Goal: Transaction & Acquisition: Register for event/course

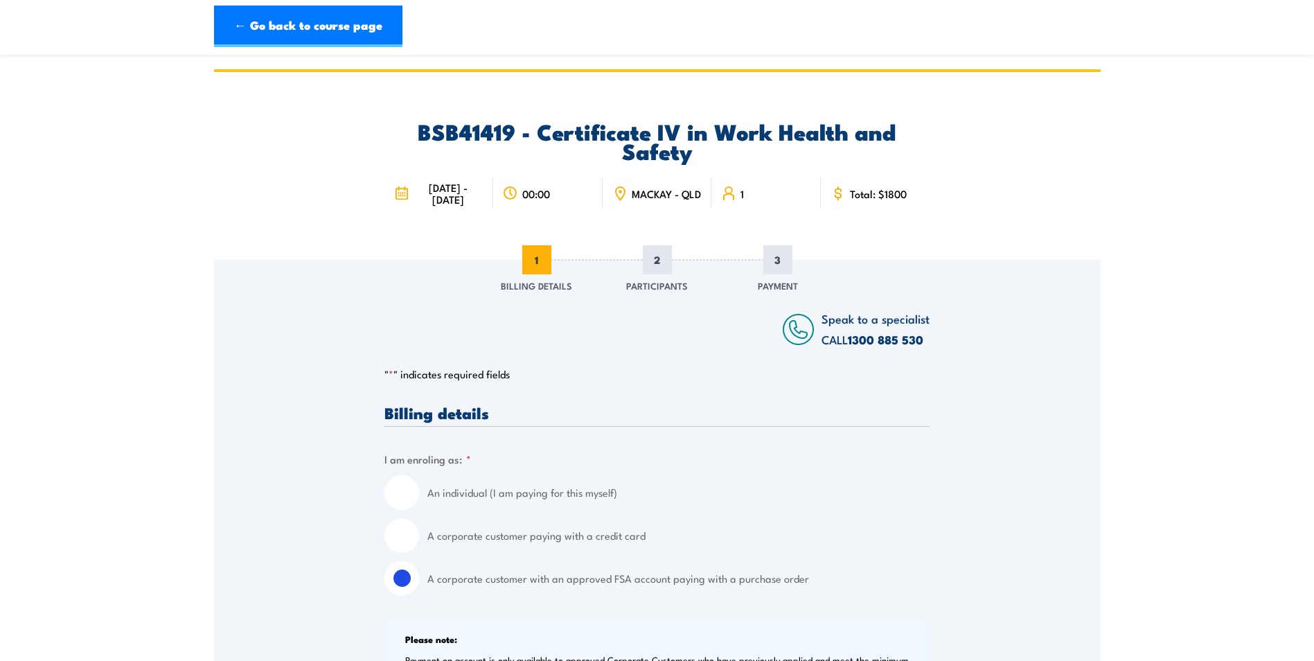
select select "Australia"
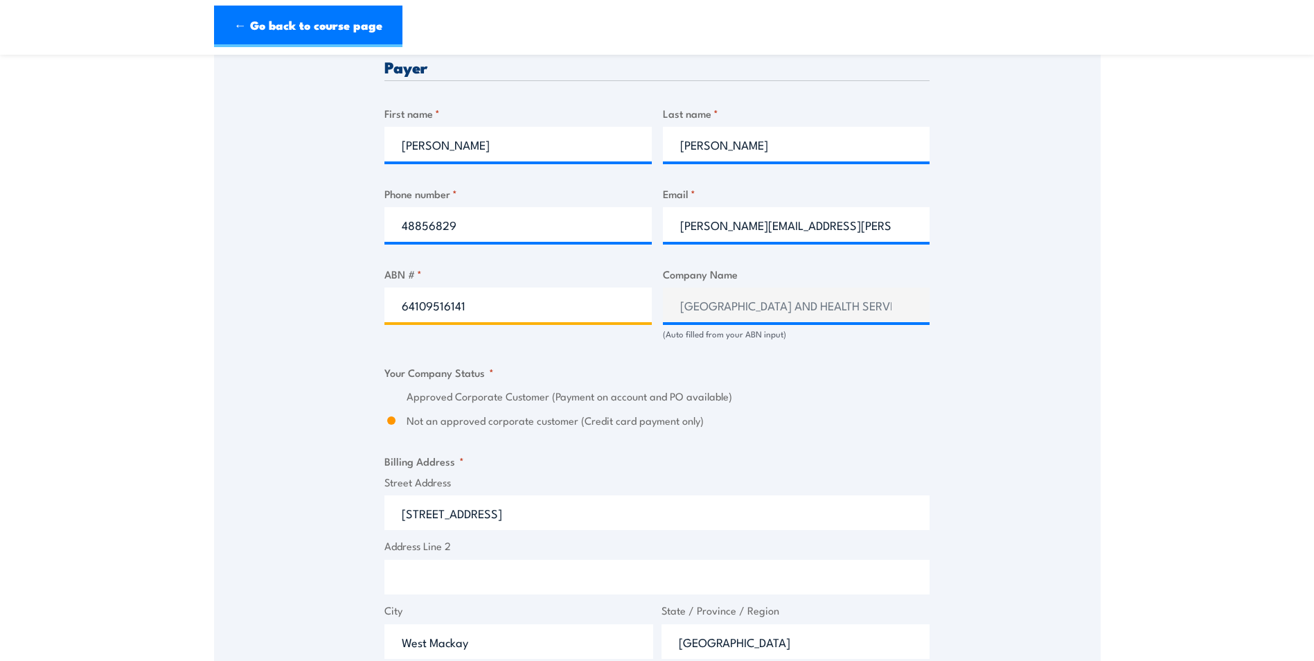
drag, startPoint x: 477, startPoint y: 305, endPoint x: 387, endPoint y: 300, distance: 89.5
click at [387, 300] on input "64109516141" at bounding box center [518, 305] width 267 height 35
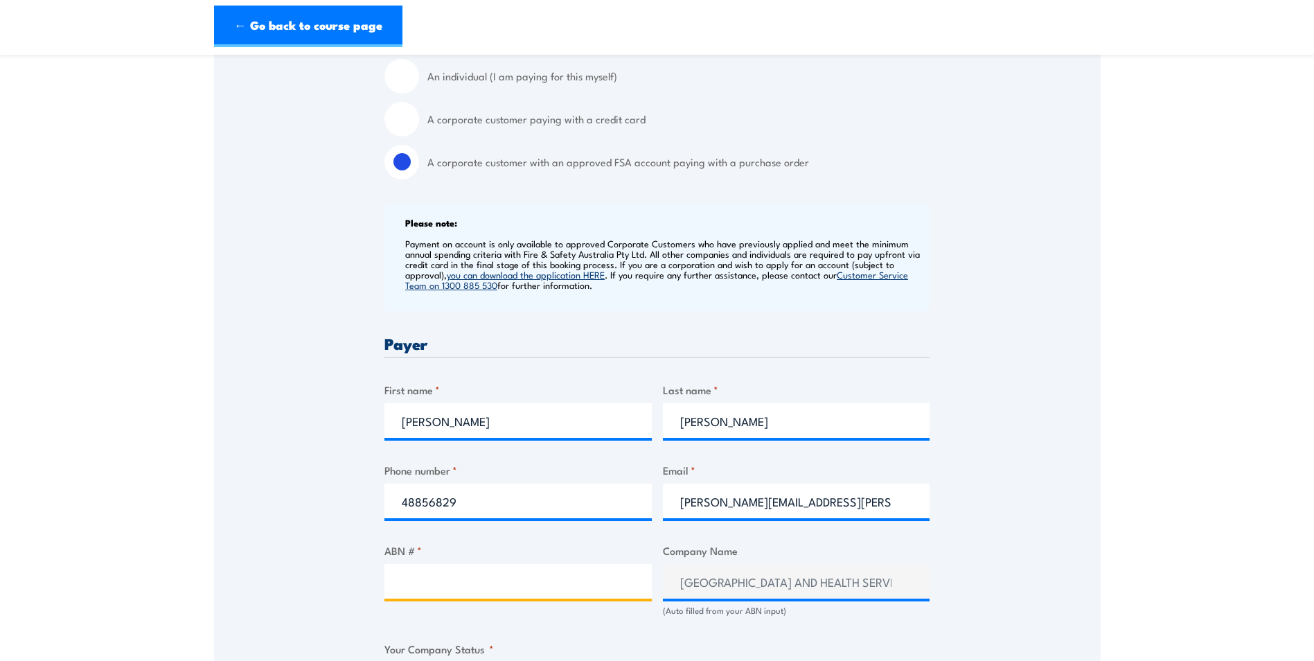
scroll to position [416, 0]
click at [396, 74] on input "An individual (I am paying for this myself)" at bounding box center [402, 77] width 35 height 35
radio input "true"
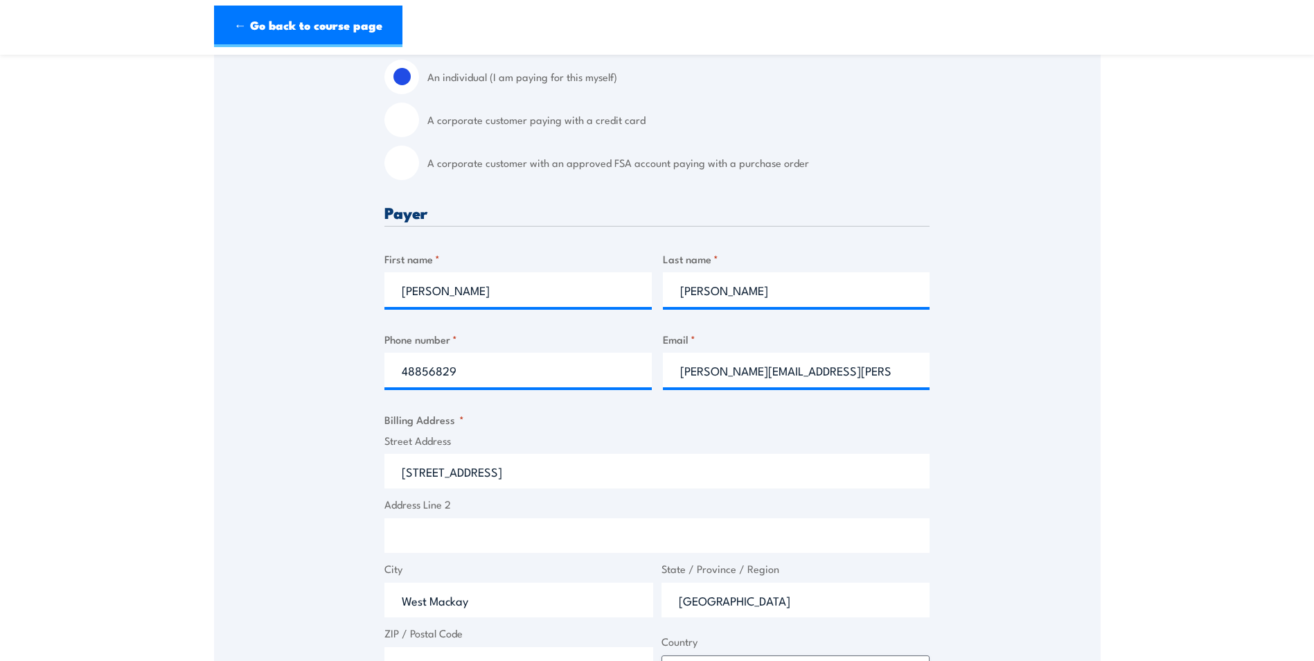
drag, startPoint x: 484, startPoint y: 468, endPoint x: 371, endPoint y: 463, distance: 112.3
click at [371, 463] on div "Speak to a specialist CALL 1300 885 530 CALL 1300 885 530 " * " indicates requi…" at bounding box center [657, 422] width 887 height 1156
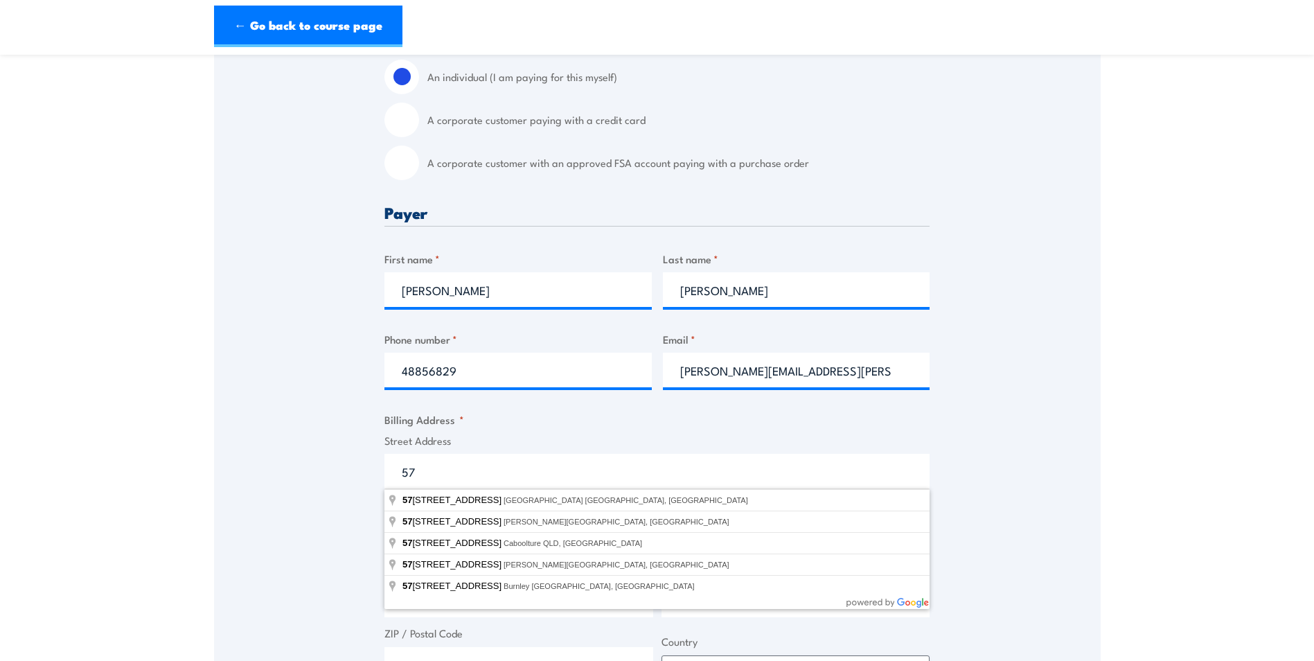
type input "5"
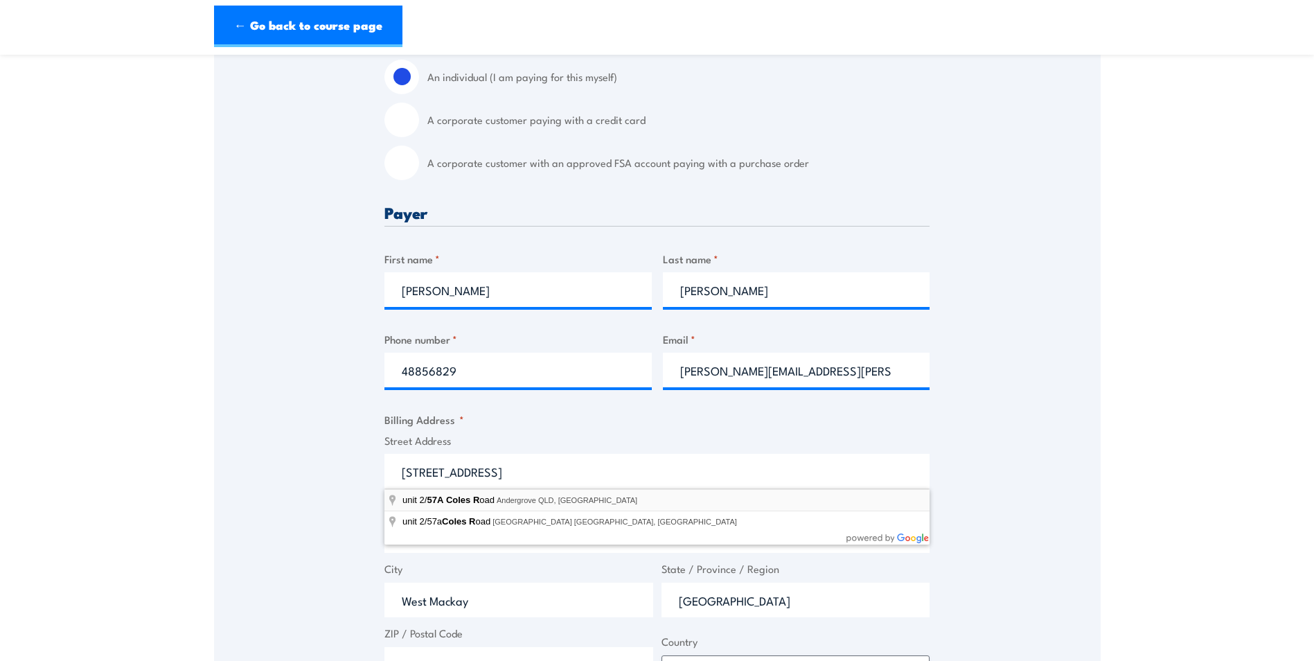
type input "unit 2/57A Coles Road, Andergrove QLD, Australia"
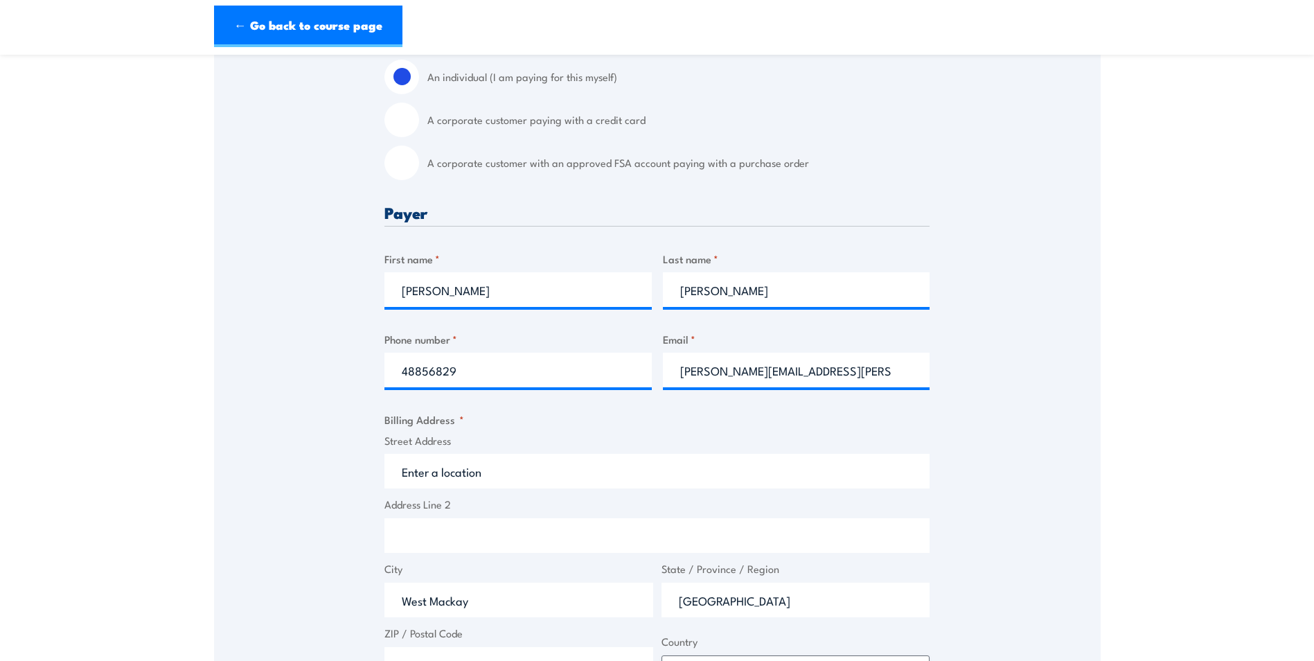
type input "57A Coles Rd"
type input "Andergrove"
click at [398, 471] on input "57A Coles Rd" at bounding box center [657, 471] width 545 height 35
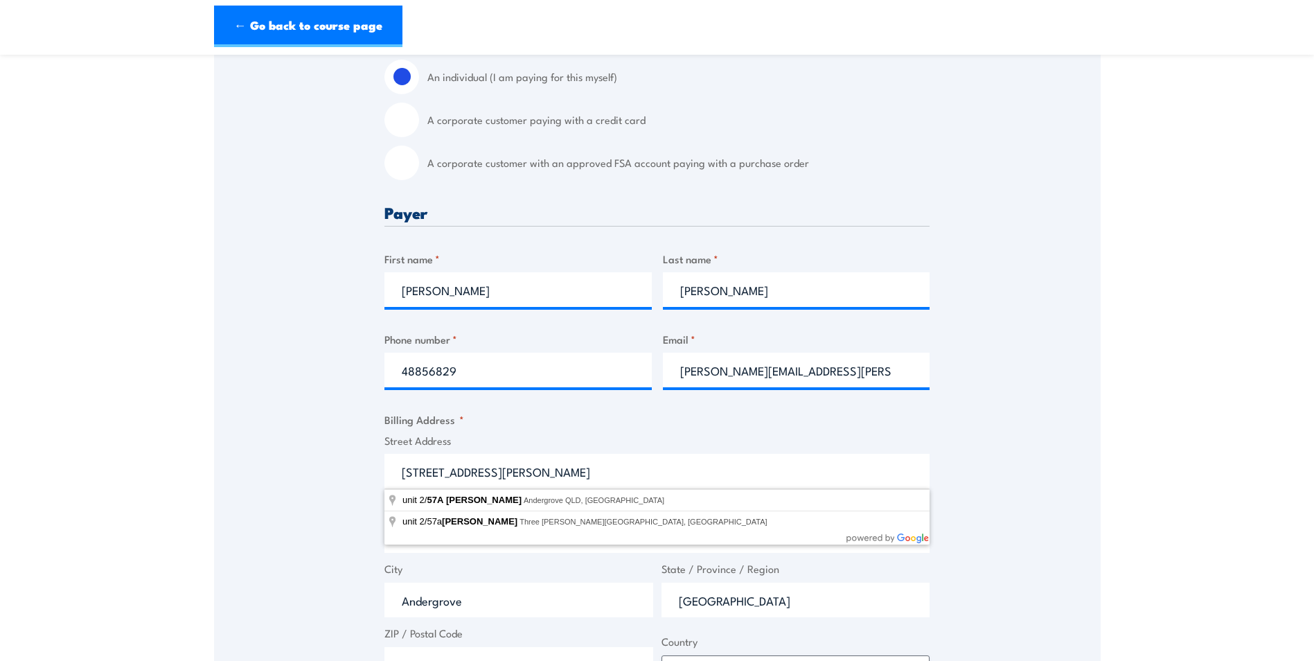
click at [615, 468] on input "[STREET_ADDRESS][PERSON_NAME]" at bounding box center [657, 471] width 545 height 35
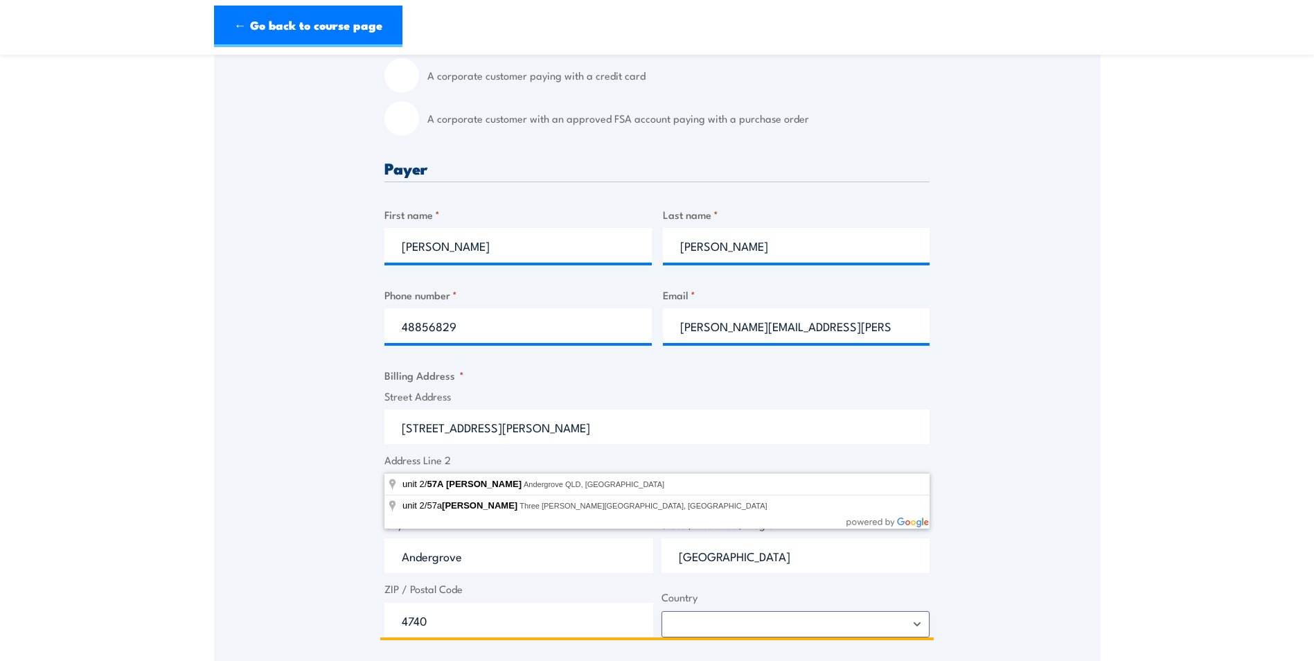
scroll to position [485, 0]
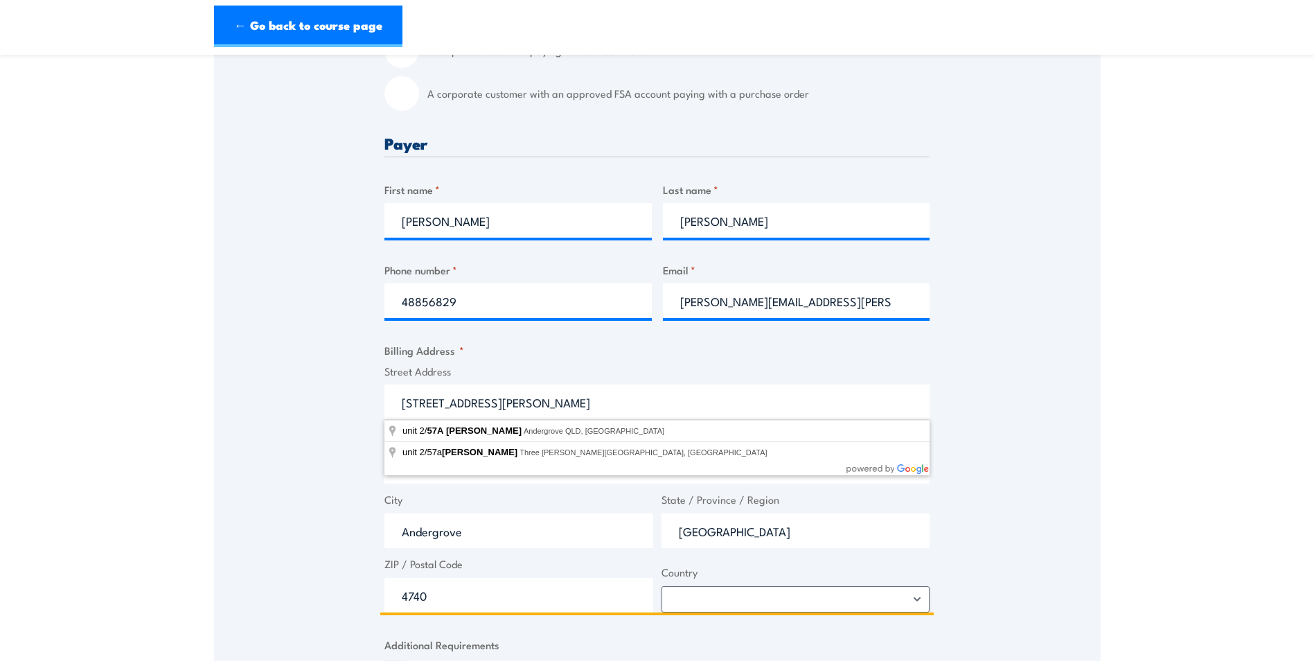
type input "[STREET_ADDRESS][PERSON_NAME]"
click at [1070, 511] on div "Speak to a specialist CALL 1300 885 530 CALL 1300 885 530 " * " indicates requi…" at bounding box center [657, 353] width 887 height 1156
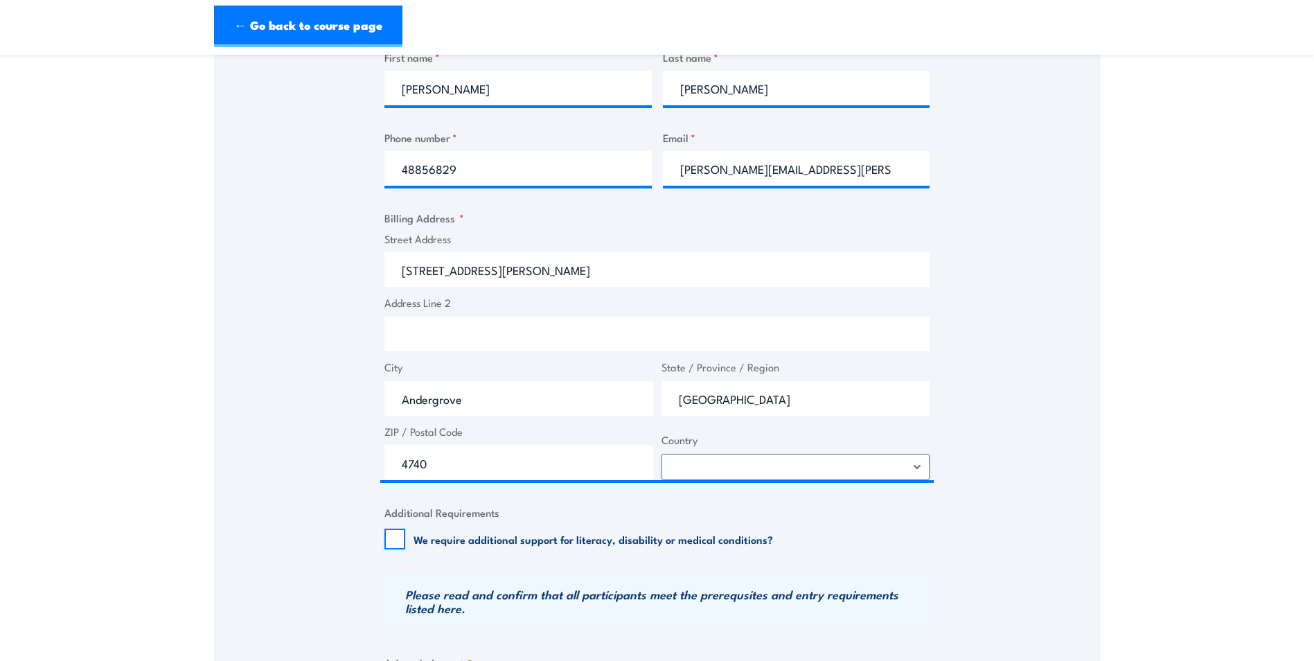
scroll to position [554, 0]
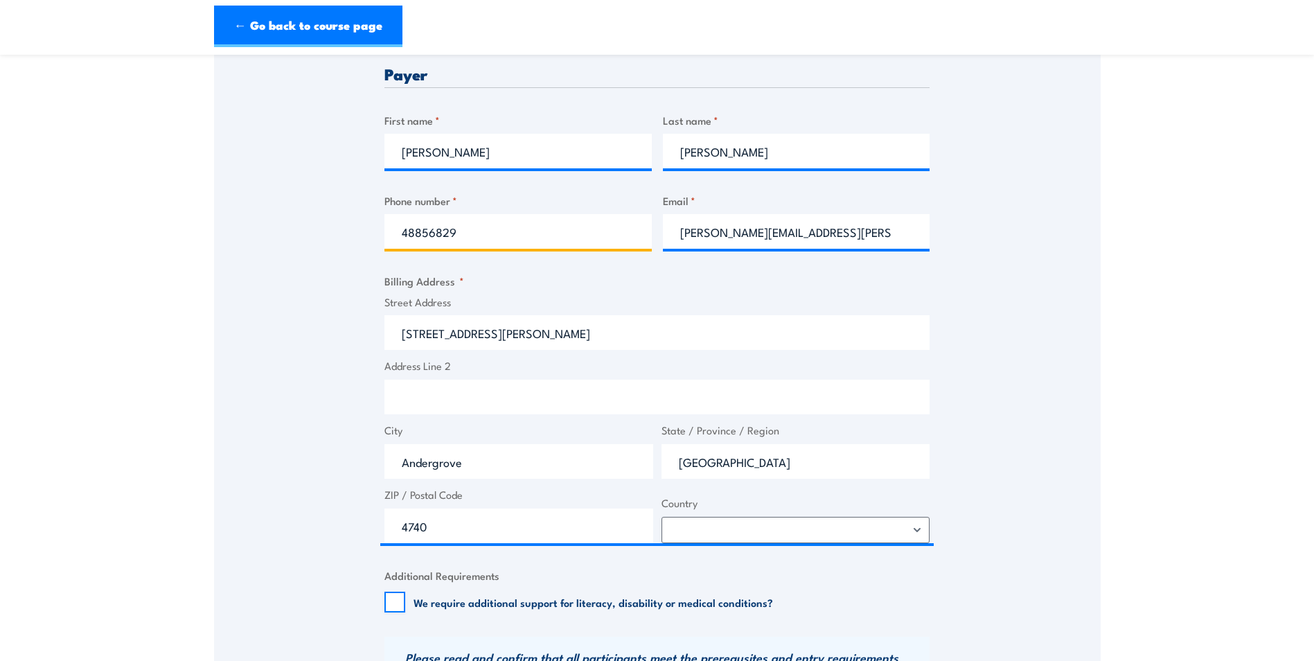
drag, startPoint x: 404, startPoint y: 232, endPoint x: 464, endPoint y: 240, distance: 60.2
click at [464, 240] on input "48856829" at bounding box center [518, 231] width 267 height 35
type input "0438735698"
click at [524, 291] on fieldset "Billing Address * Street Address Unit 2/57A Coles Rd Address Line 2 City Anderg…" at bounding box center [657, 408] width 545 height 270
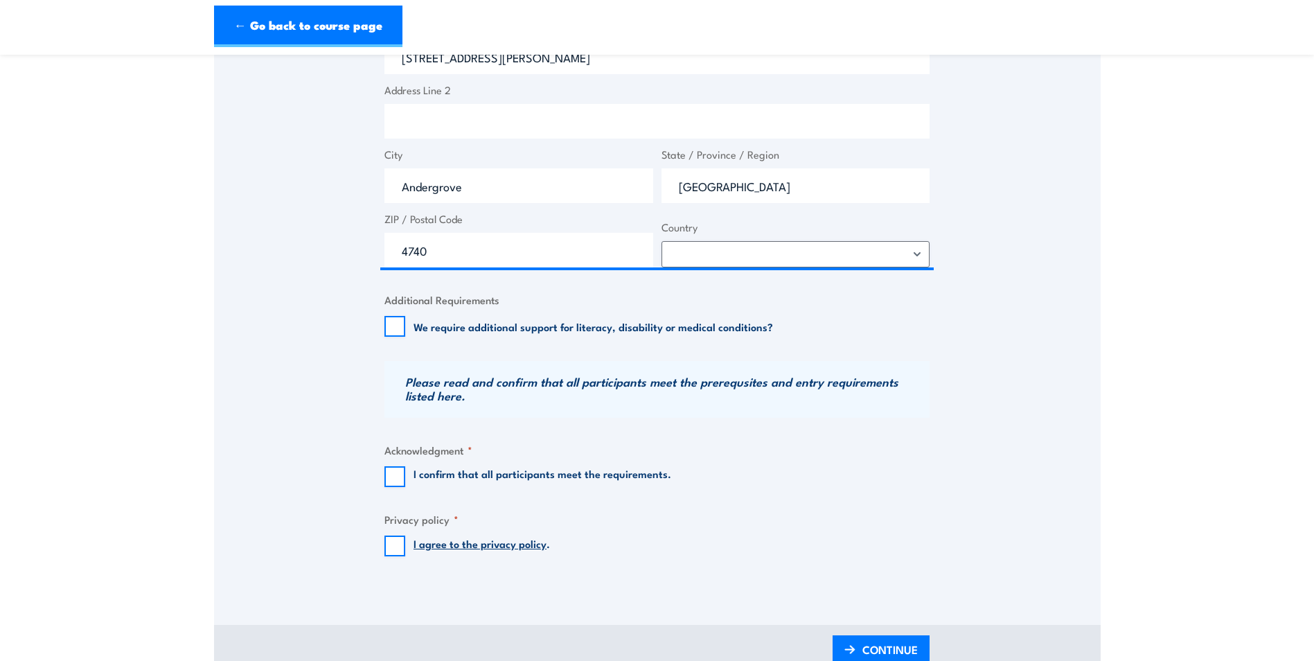
scroll to position [831, 0]
click at [399, 547] on input "I agree to the privacy policy ." at bounding box center [395, 544] width 21 height 21
checkbox input "true"
click at [394, 466] on input "I confirm that all participants meet the requirements." at bounding box center [395, 475] width 21 height 21
checkbox input "true"
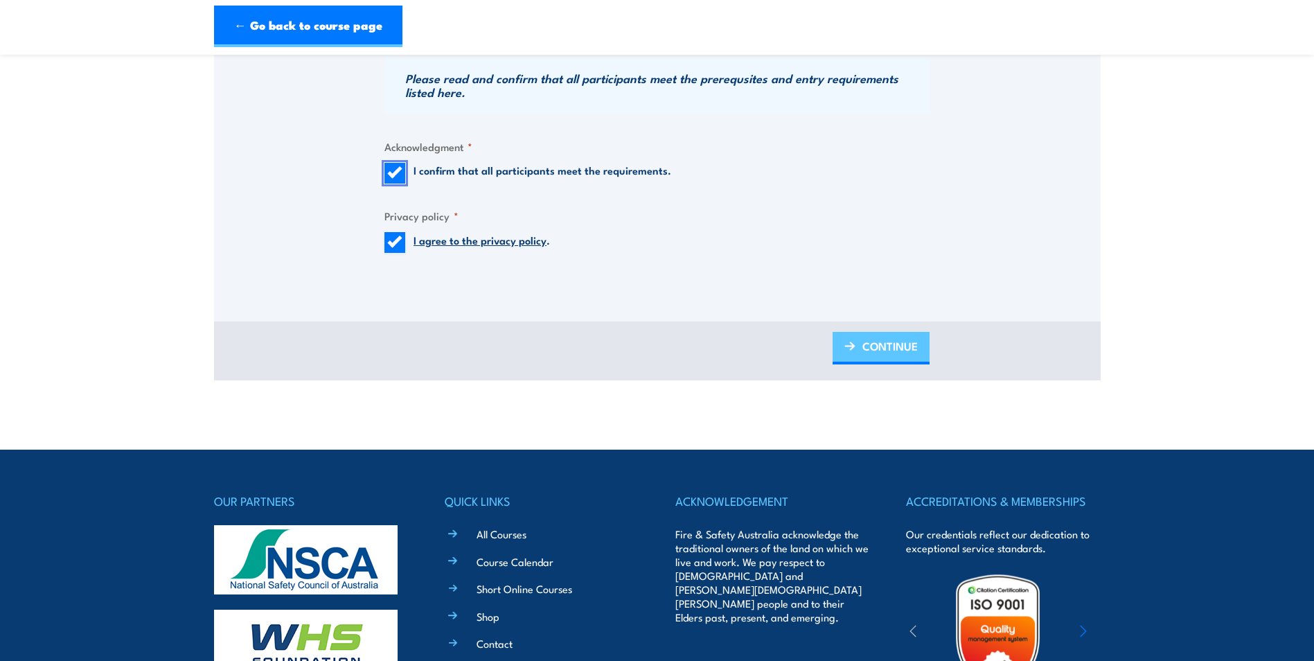
scroll to position [1178, 0]
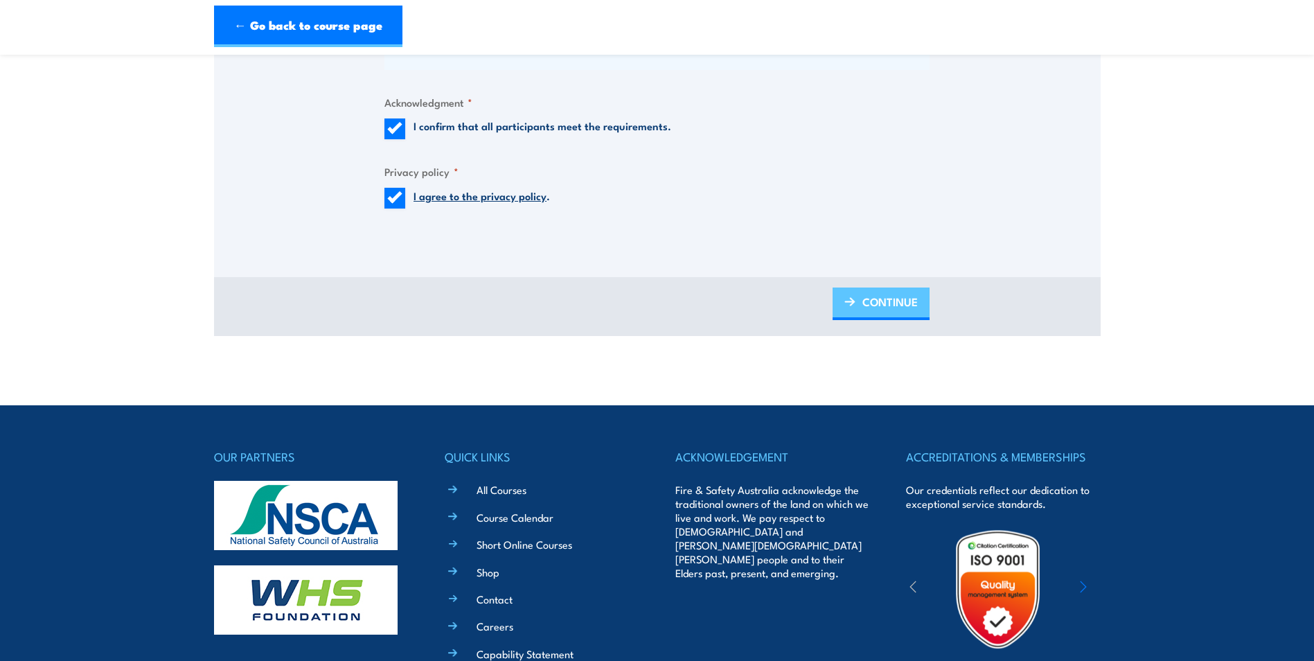
click at [901, 293] on span "CONTINUE" at bounding box center [890, 301] width 55 height 37
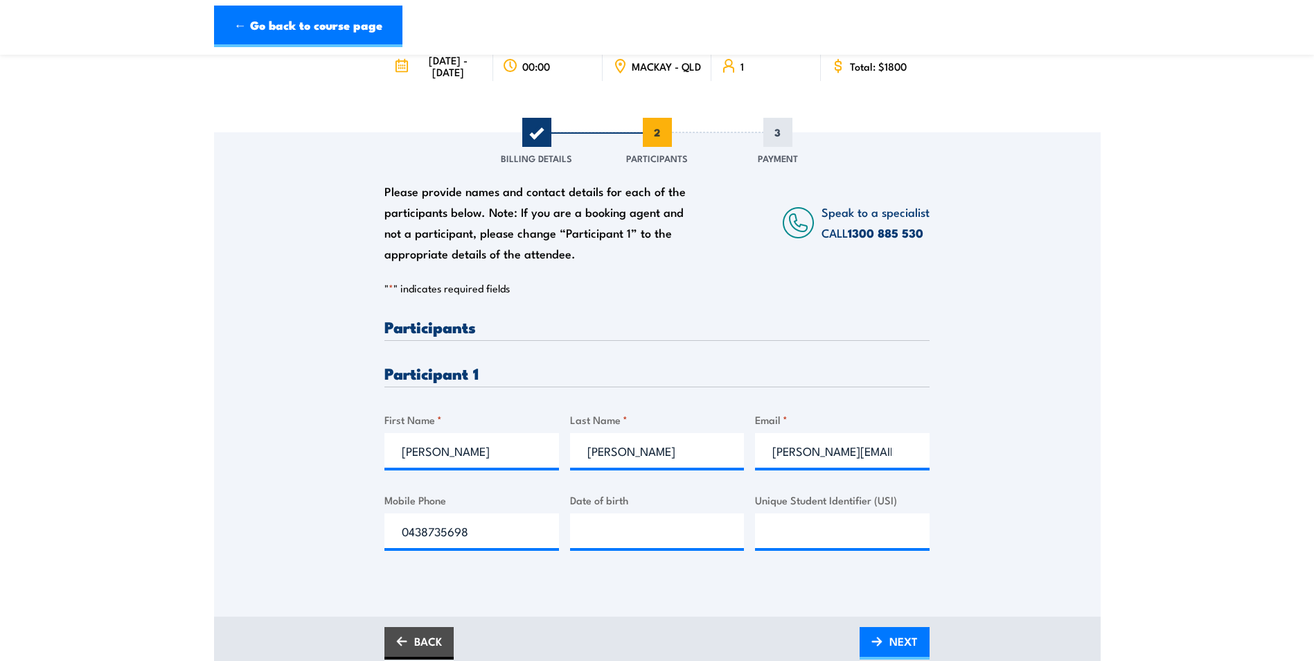
scroll to position [139, 0]
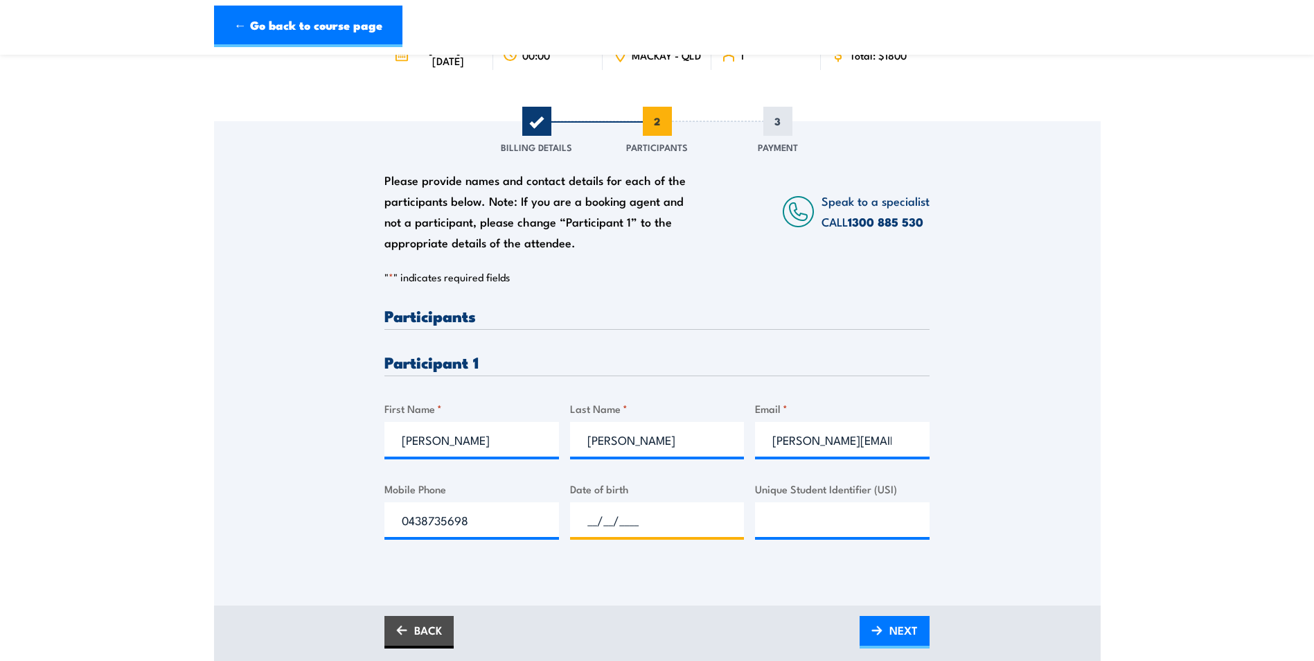
click at [607, 525] on input "__/__/____" at bounding box center [657, 519] width 175 height 35
type input "23/05/1981"
click at [1051, 536] on div "Please provide names and contact details for each of the participants below. No…" at bounding box center [657, 343] width 887 height 445
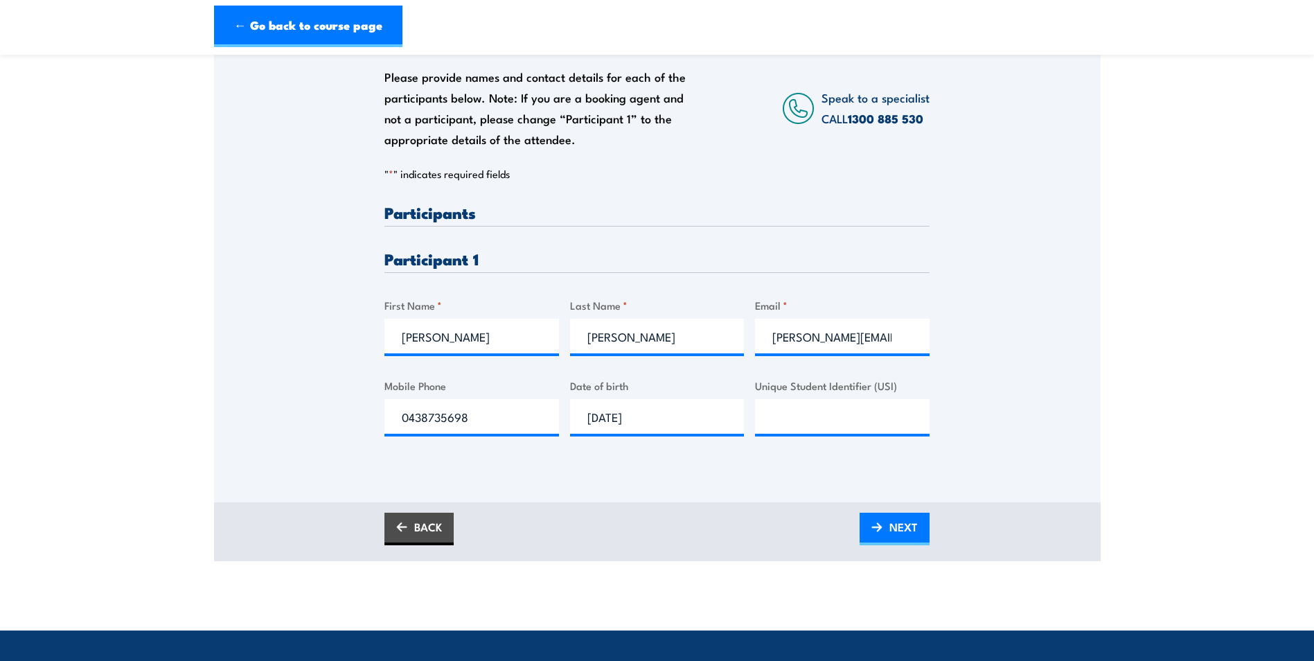
scroll to position [277, 0]
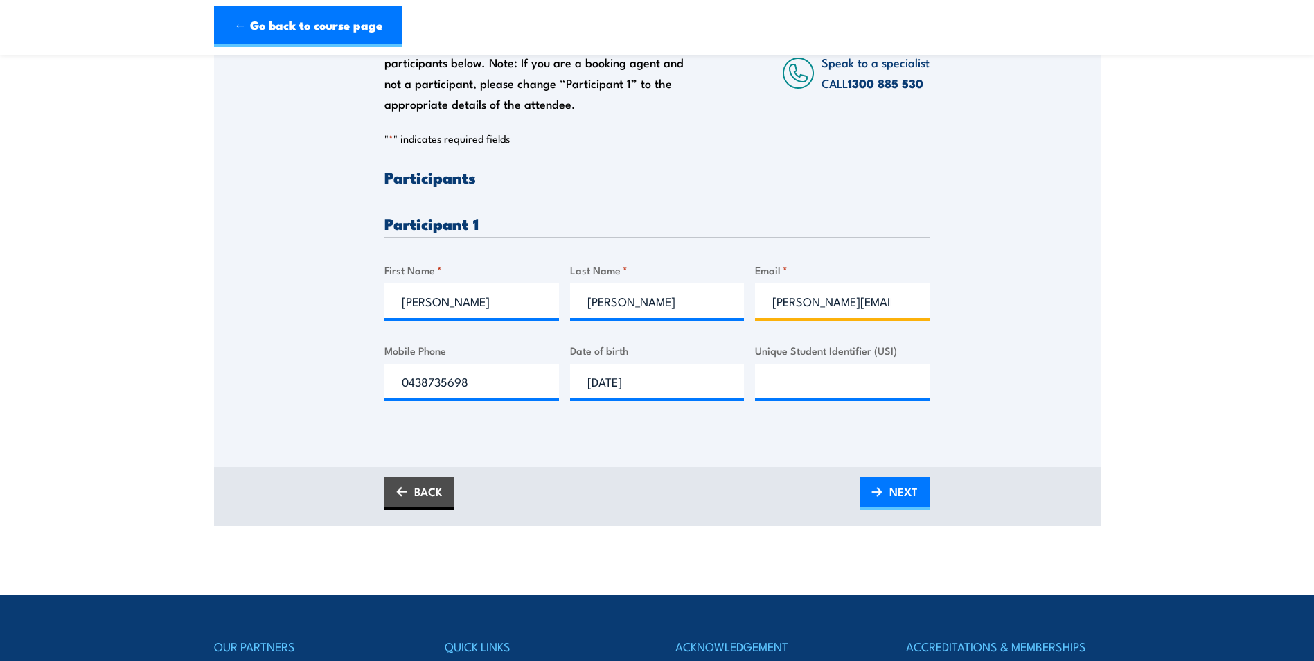
click at [895, 303] on input "[PERSON_NAME][EMAIL_ADDRESS][PERSON_NAME][DOMAIN_NAME]" at bounding box center [842, 300] width 175 height 35
click at [894, 489] on span "NEXT" at bounding box center [904, 491] width 28 height 37
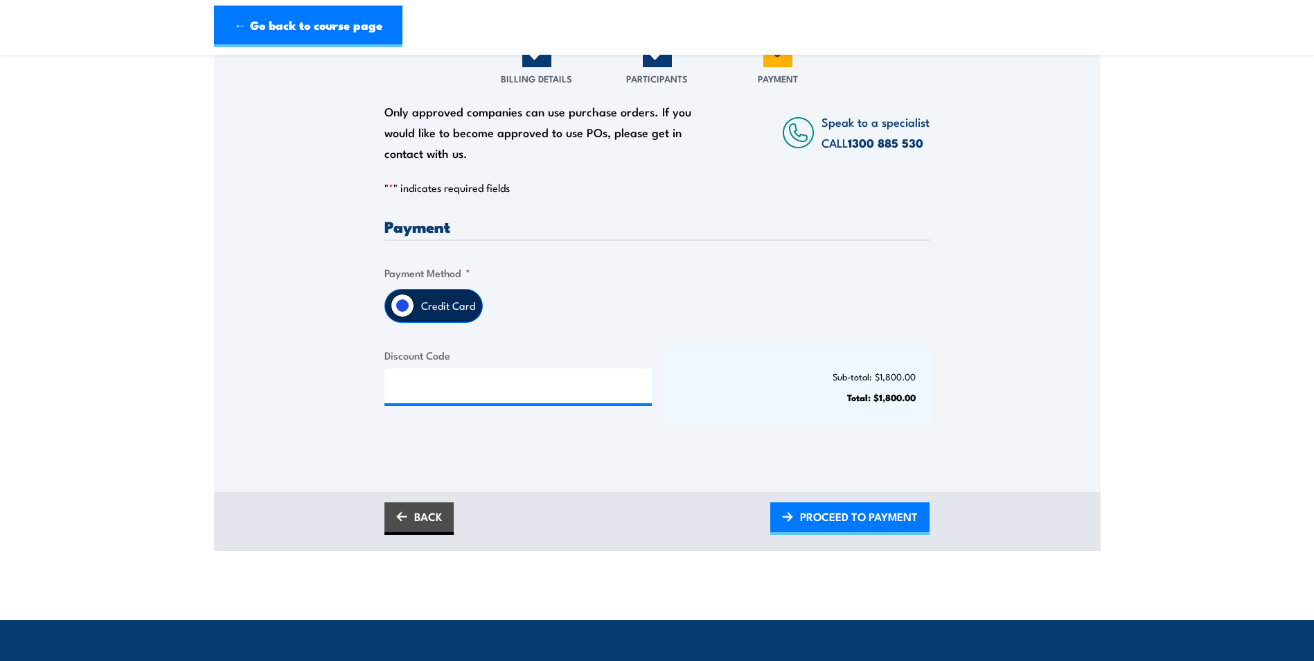
scroll to position [208, 0]
click at [875, 523] on span "PROCEED TO PAYMENT" at bounding box center [859, 515] width 118 height 37
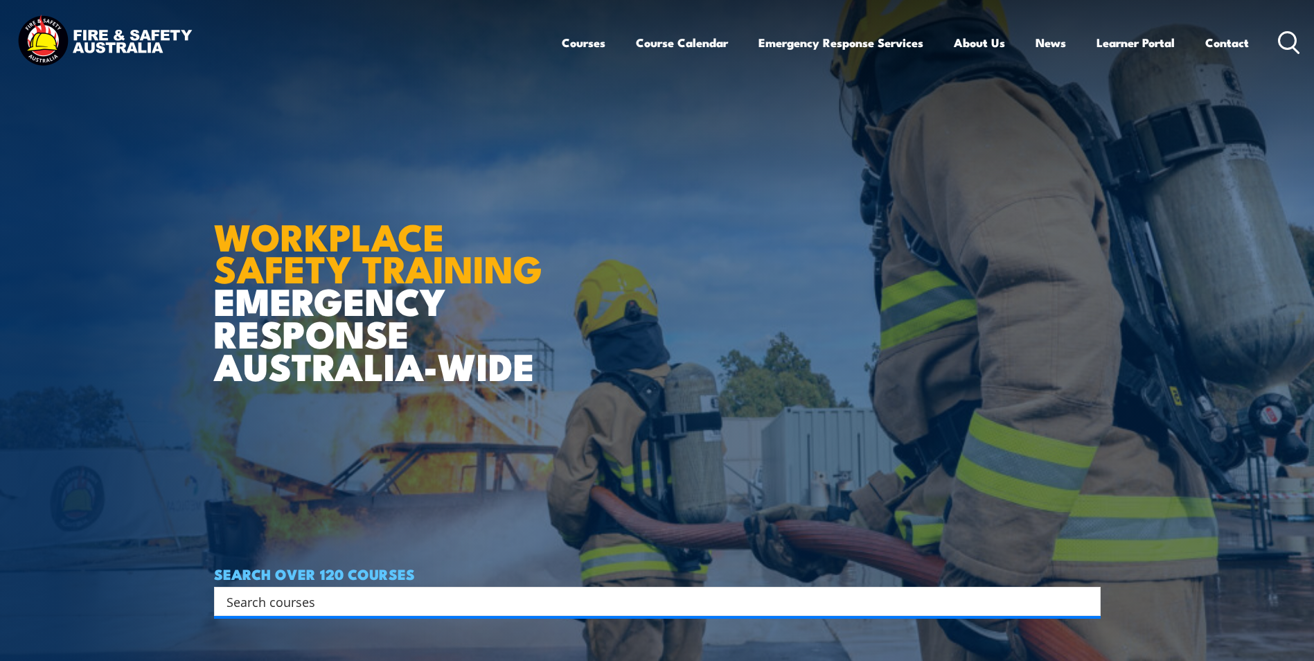
click at [297, 605] on input "Search input" at bounding box center [649, 601] width 844 height 21
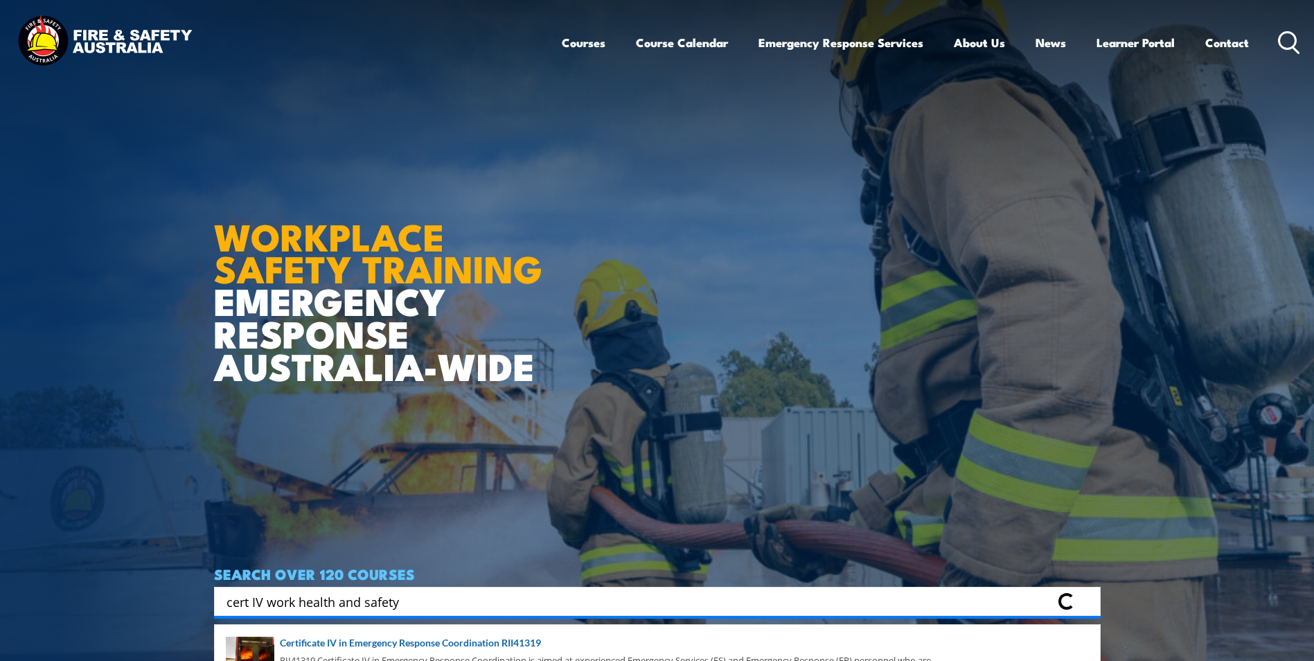
type input "cert IV work health and safety"
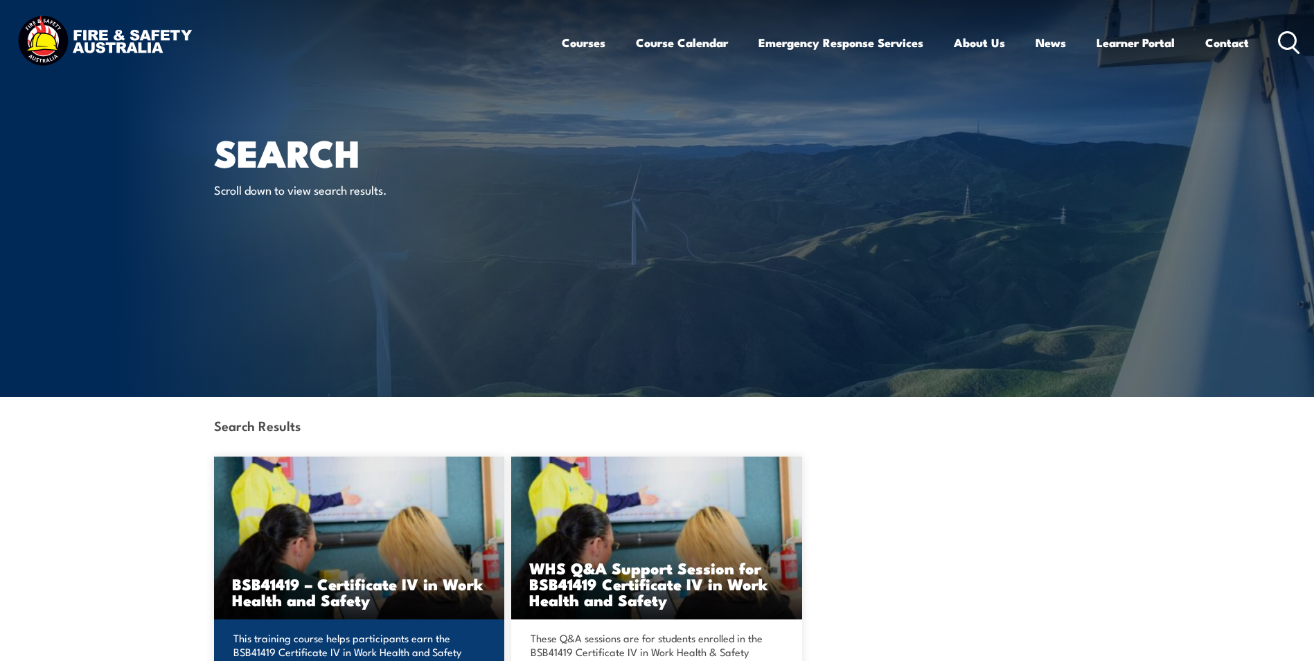
click at [351, 530] on img at bounding box center [359, 538] width 291 height 163
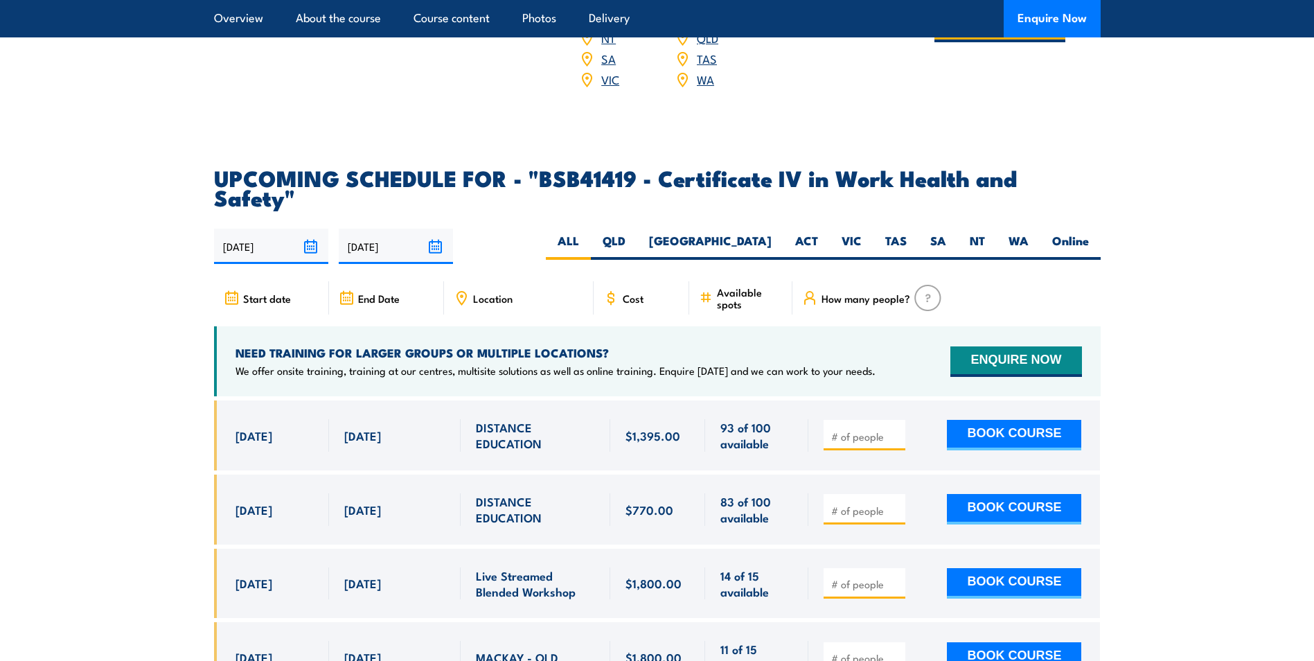
scroll to position [4573, 0]
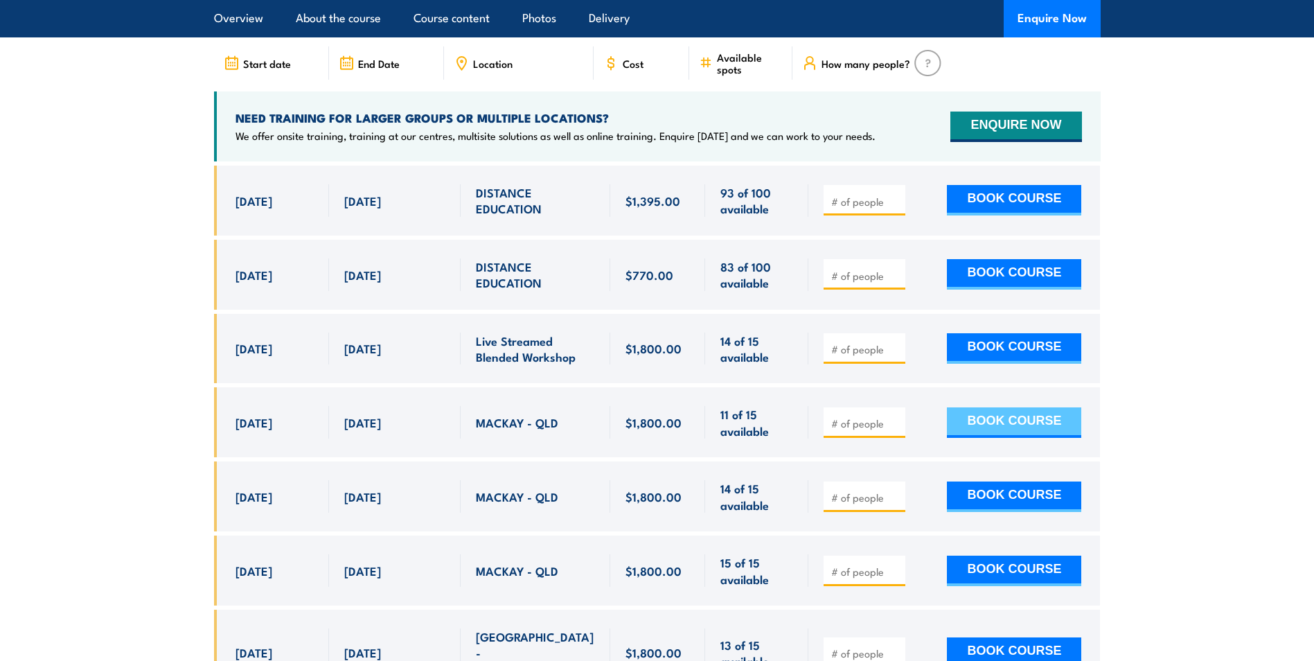
click at [1004, 407] on button "BOOK COURSE" at bounding box center [1014, 422] width 134 height 30
click at [846, 416] on input "number" at bounding box center [865, 423] width 69 height 14
type input "1"
click at [987, 407] on button "BOOK COURSE" at bounding box center [1014, 422] width 134 height 30
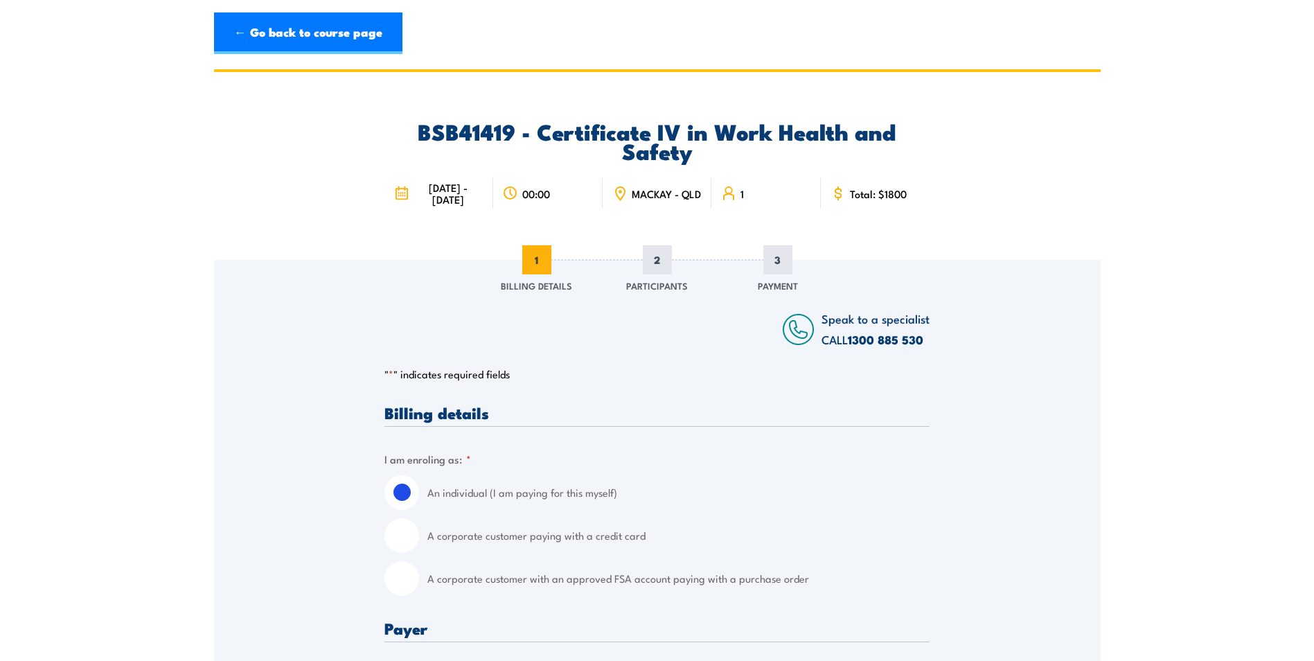
scroll to position [208, 0]
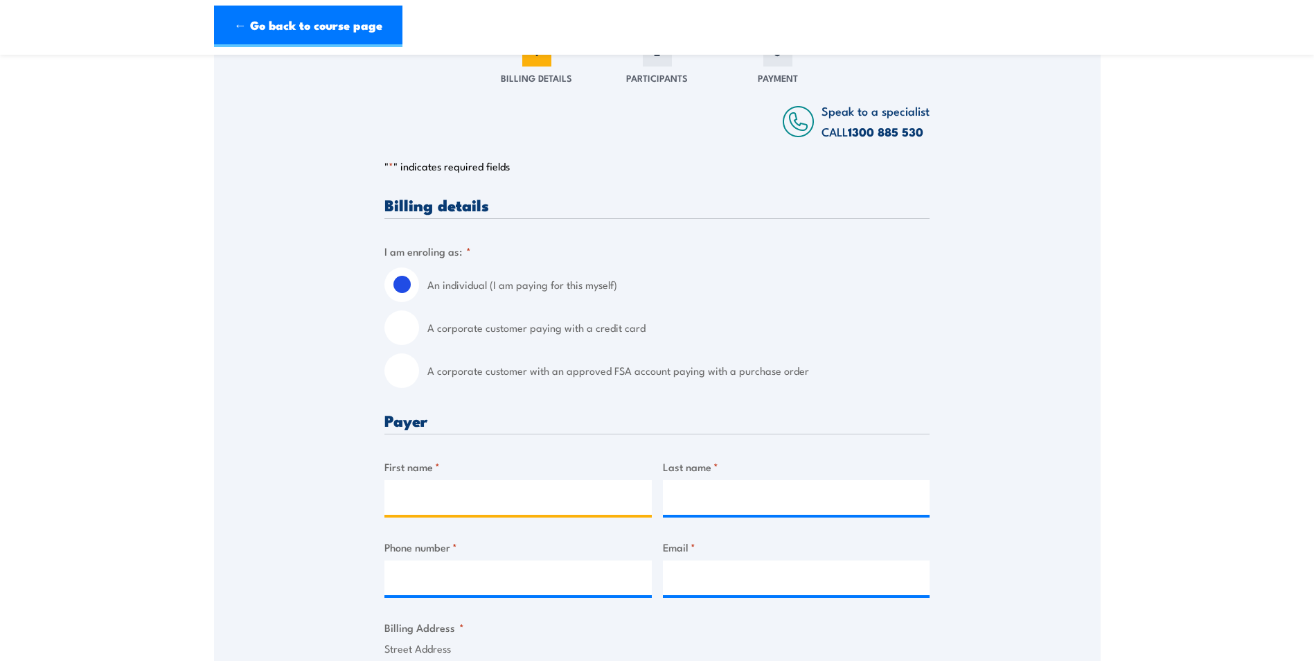
click at [434, 489] on input "First name *" at bounding box center [518, 497] width 267 height 35
type input "[PERSON_NAME]"
type input "0438735698"
type input "[PERSON_NAME][EMAIL_ADDRESS][PERSON_NAME][DOMAIN_NAME]"
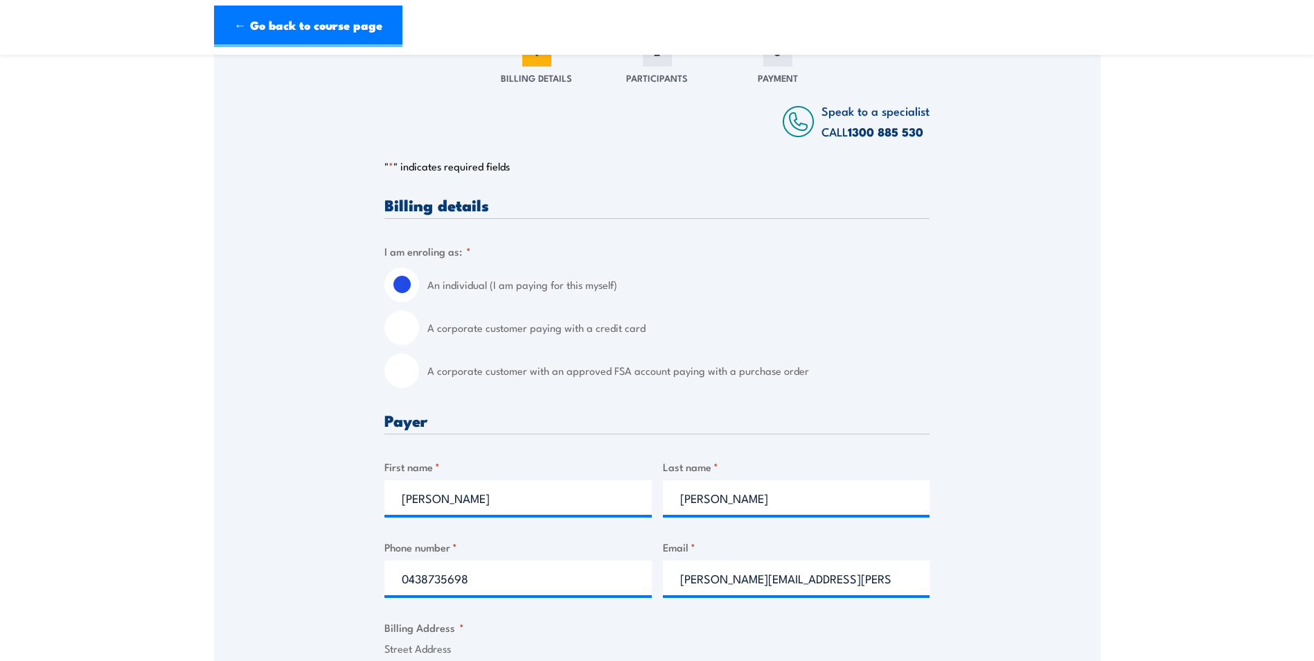
type input "[STREET_ADDRESS][PERSON_NAME]"
type input "Andergrove"
type input "[GEOGRAPHIC_DATA]"
type input "4740"
select select "[GEOGRAPHIC_DATA]"
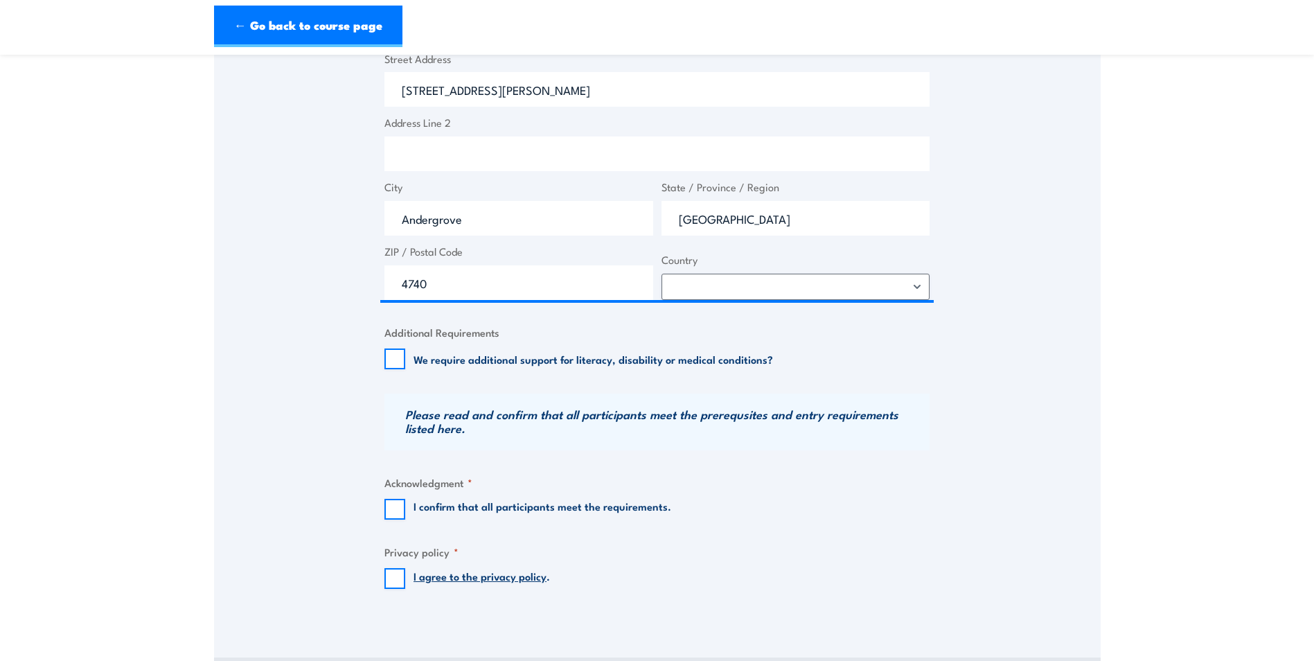
scroll to position [831, 0]
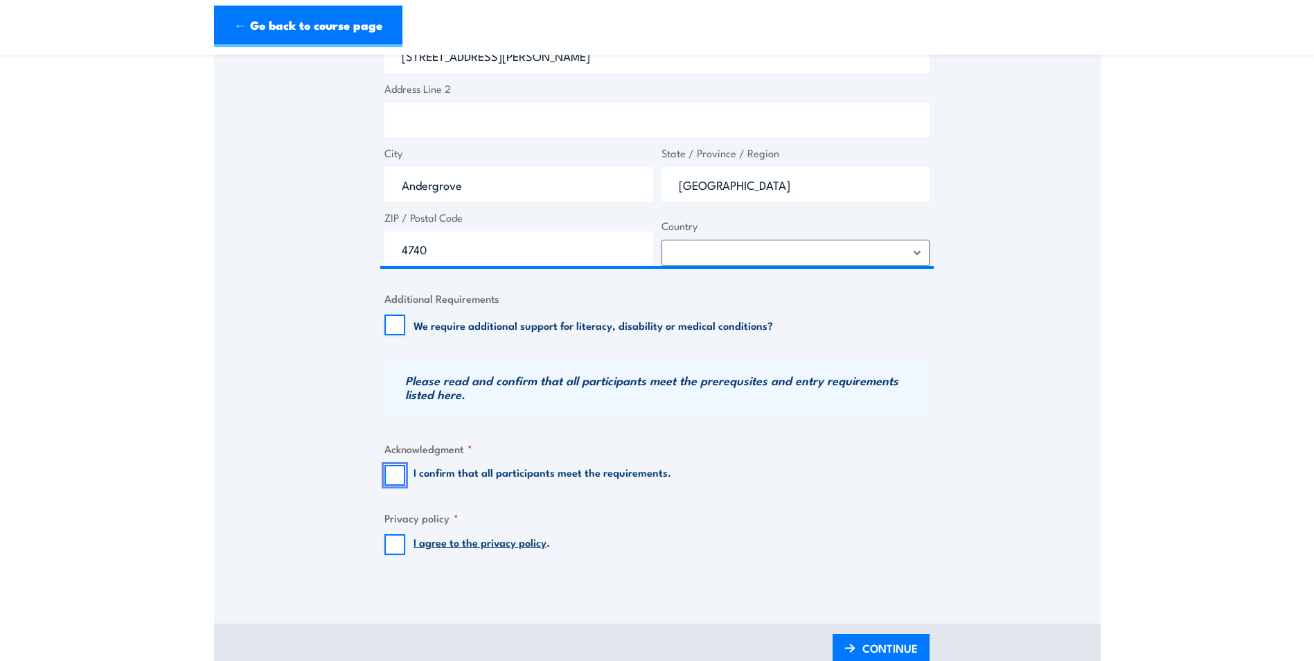
drag, startPoint x: 391, startPoint y: 472, endPoint x: 399, endPoint y: 509, distance: 38.2
click at [391, 472] on input "I confirm that all participants meet the requirements." at bounding box center [395, 475] width 21 height 21
checkbox input "true"
click at [394, 546] on input "I agree to the privacy policy ." at bounding box center [395, 544] width 21 height 21
checkbox input "true"
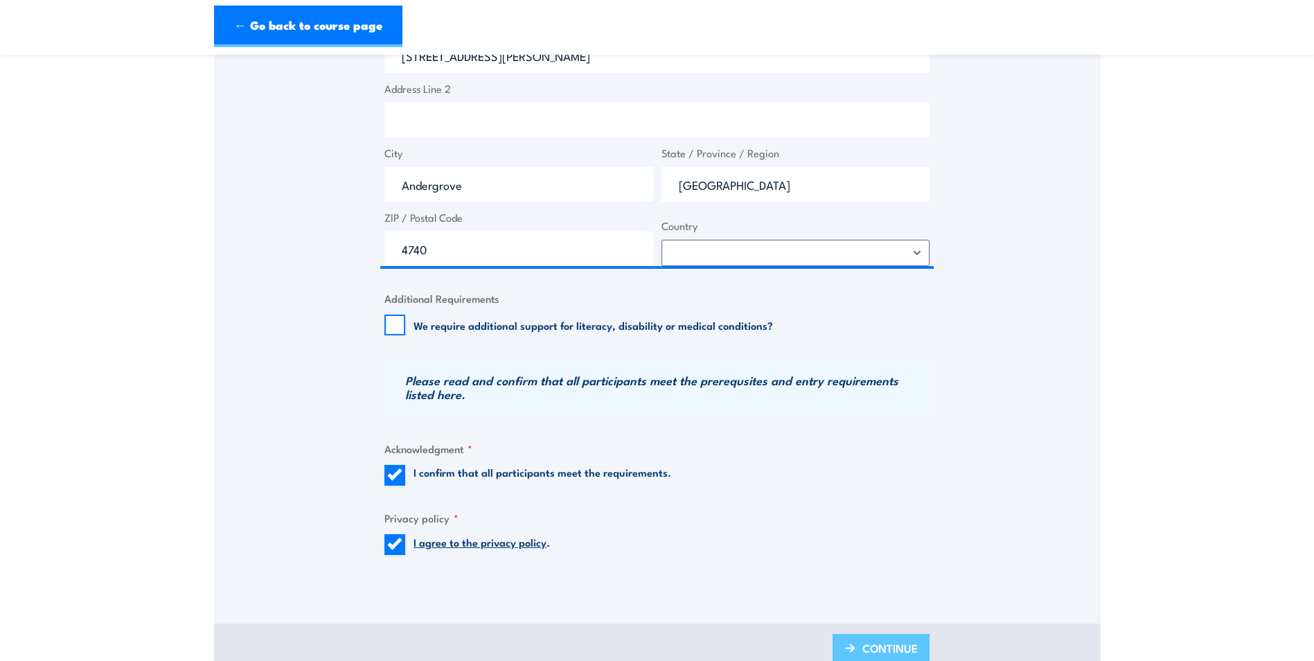
click at [874, 640] on span "CONTINUE" at bounding box center [890, 648] width 55 height 37
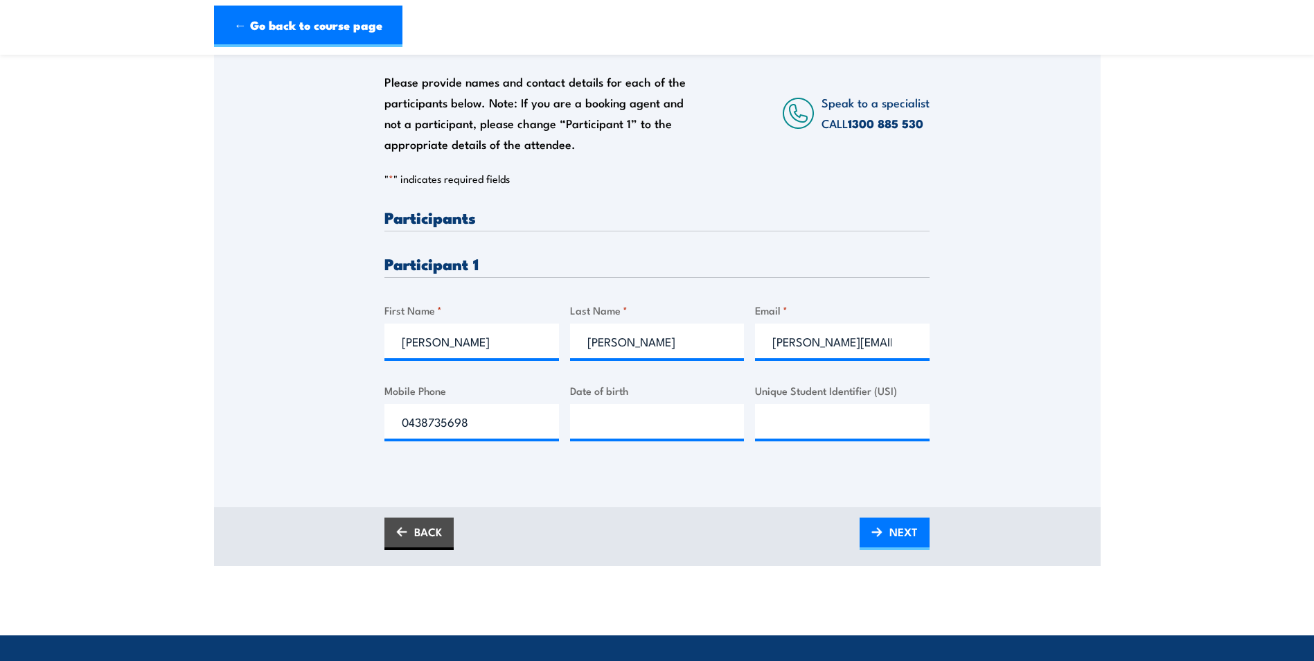
scroll to position [277, 0]
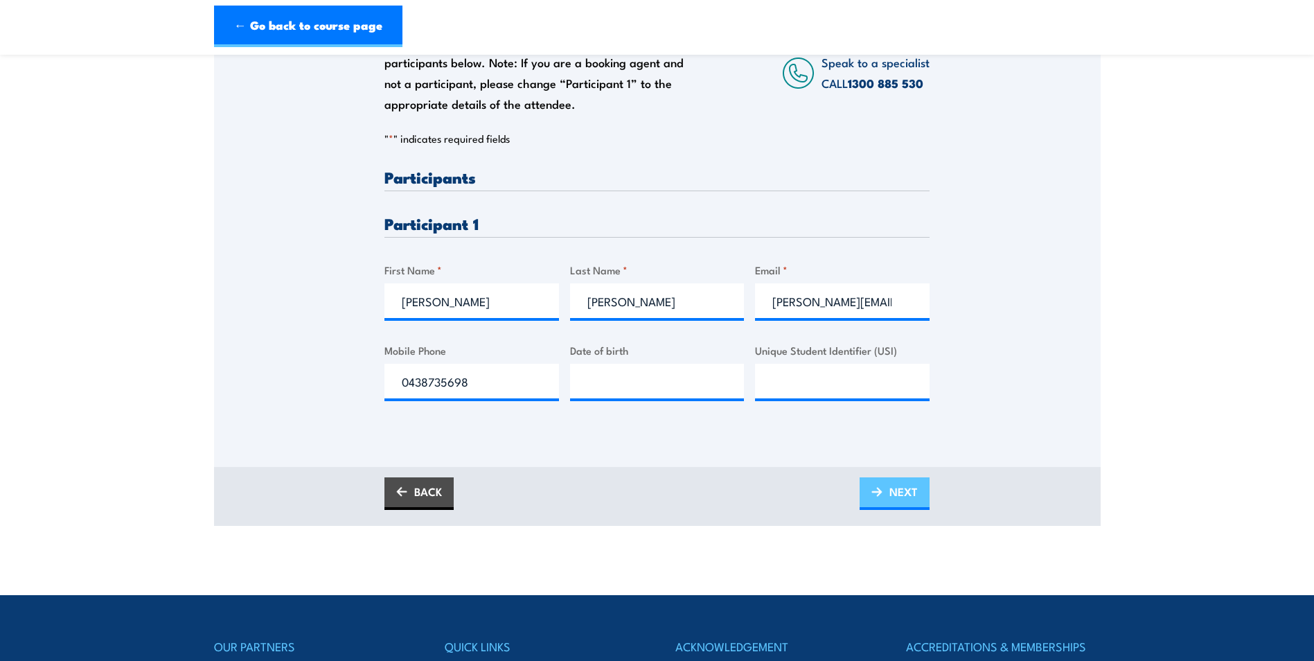
click at [920, 497] on link "NEXT" at bounding box center [895, 493] width 70 height 33
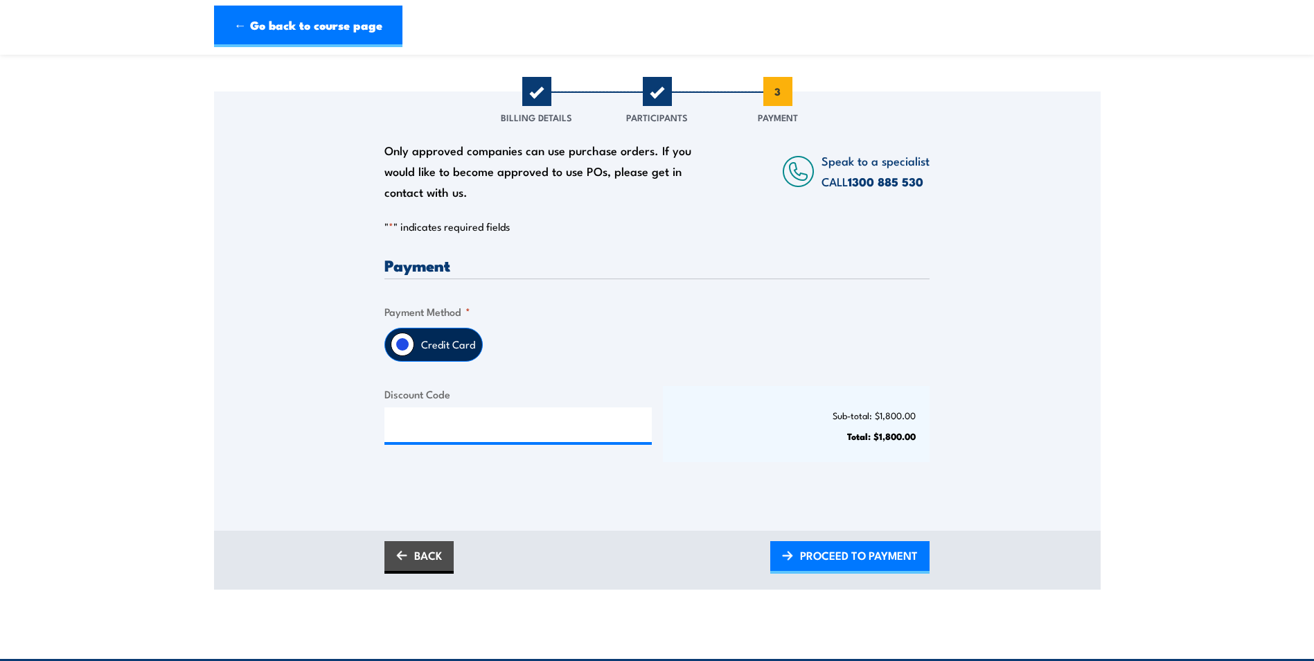
scroll to position [208, 0]
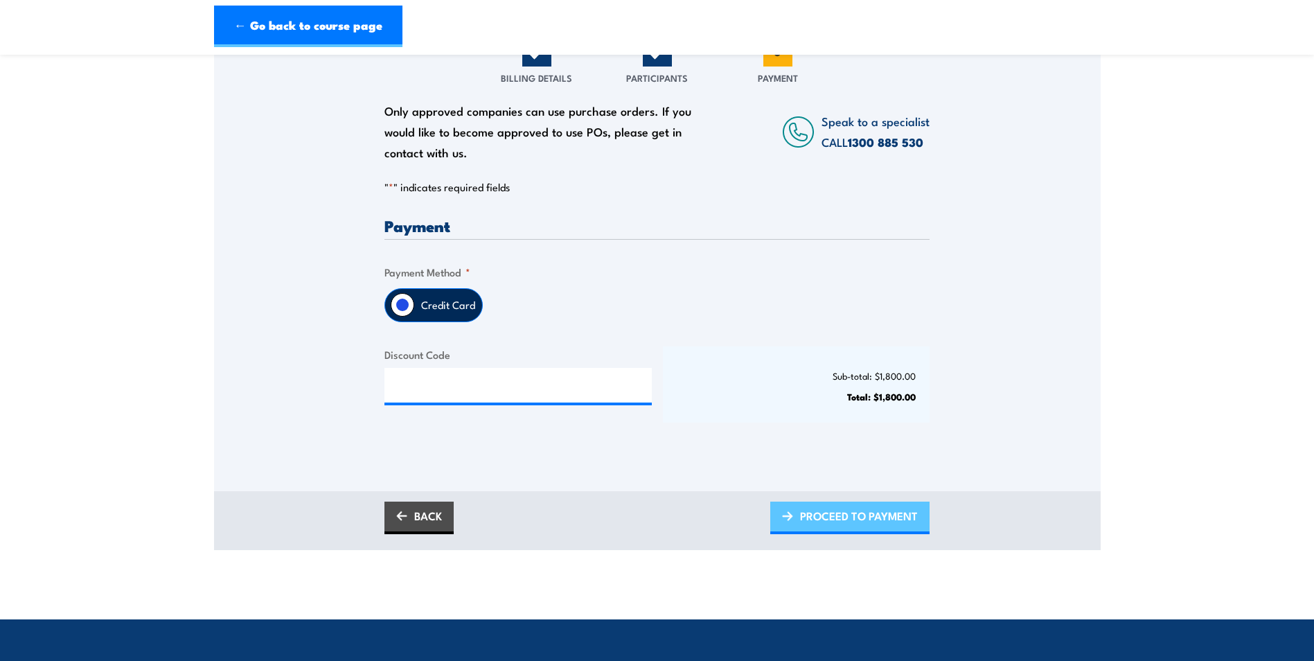
click at [833, 510] on span "PROCEED TO PAYMENT" at bounding box center [859, 515] width 118 height 37
